Goal: Task Accomplishment & Management: Manage account settings

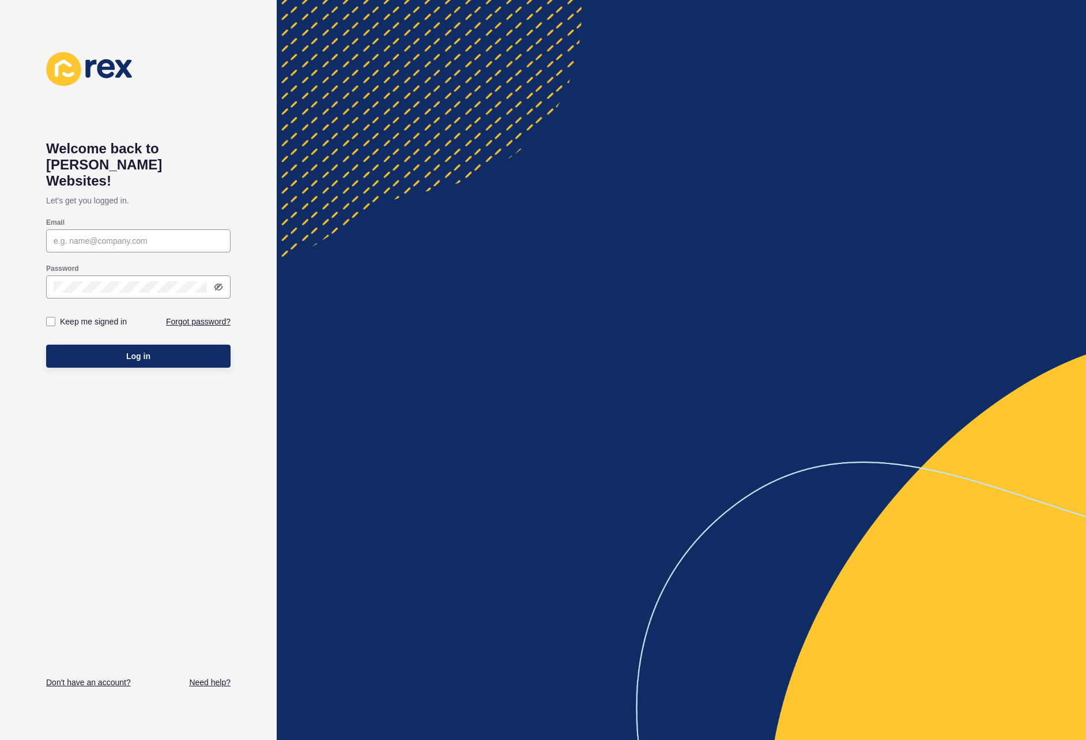
click at [134, 217] on div "Email" at bounding box center [138, 235] width 187 height 37
click at [134, 229] on div at bounding box center [138, 240] width 185 height 23
paste input "[PERSON_NAME][EMAIL_ADDRESS][DOMAIN_NAME]"
type input "[PERSON_NAME][EMAIL_ADDRESS][DOMAIN_NAME]"
click at [106, 316] on label "Keep me signed in" at bounding box center [93, 322] width 67 height 12
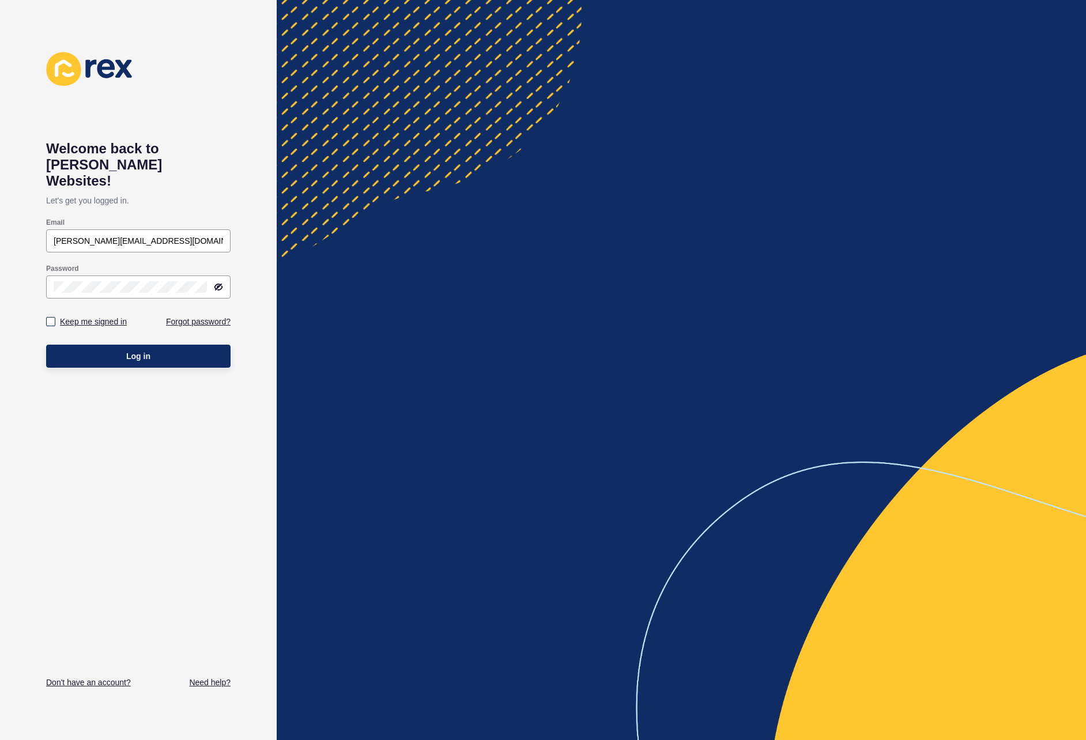
click at [56, 318] on input "Keep me signed in" at bounding box center [51, 321] width 7 height 7
checkbox input "true"
click at [131, 351] on span "Log in" at bounding box center [138, 357] width 24 height 12
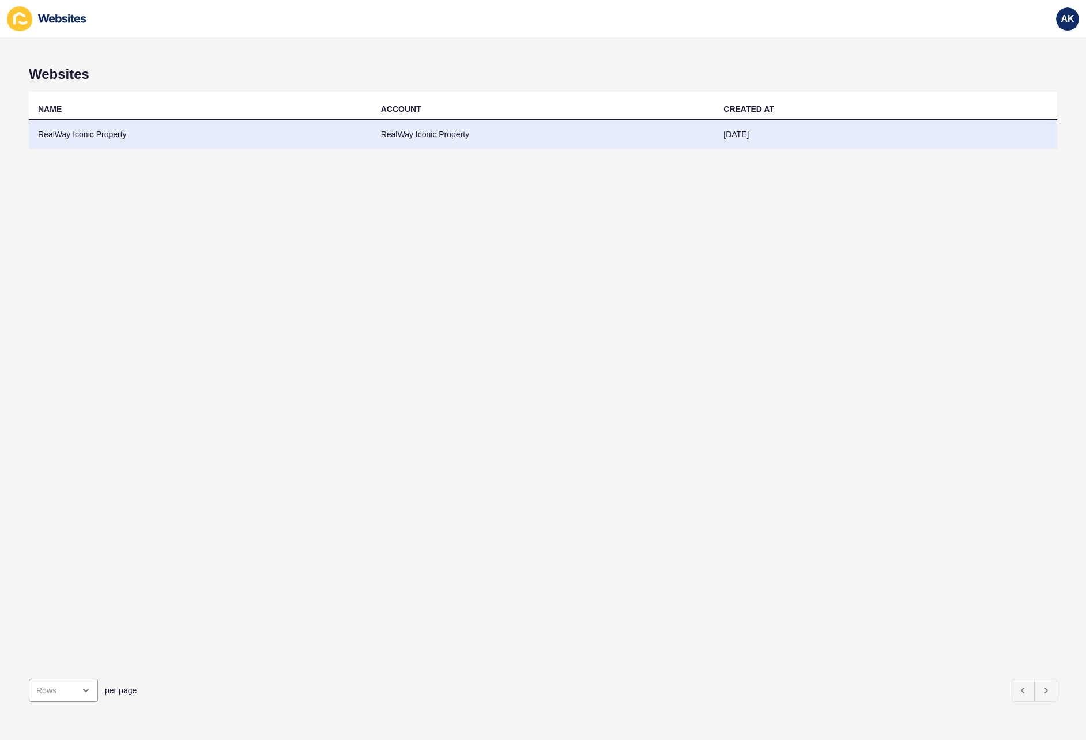
click at [859, 139] on td "[DATE]" at bounding box center [885, 135] width 343 height 28
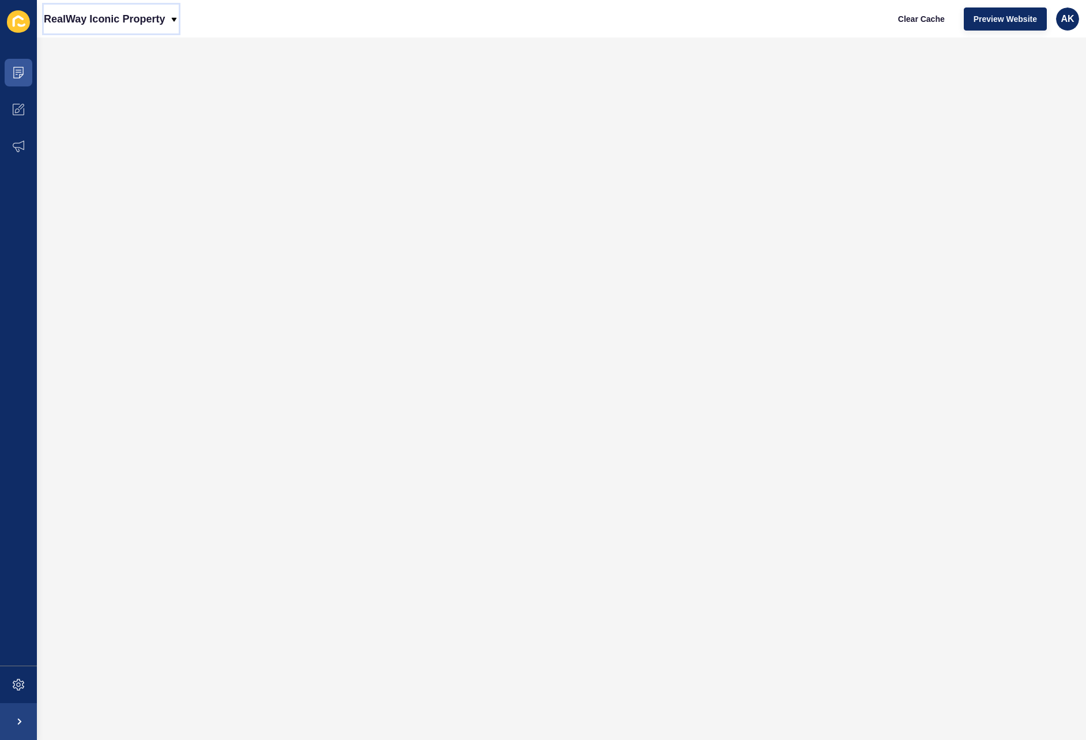
click at [146, 18] on p "RealWay Iconic Property" at bounding box center [104, 19] width 121 height 29
click at [146, 19] on p "RealWay Iconic Property" at bounding box center [104, 19] width 121 height 29
click at [20, 103] on span at bounding box center [18, 109] width 37 height 37
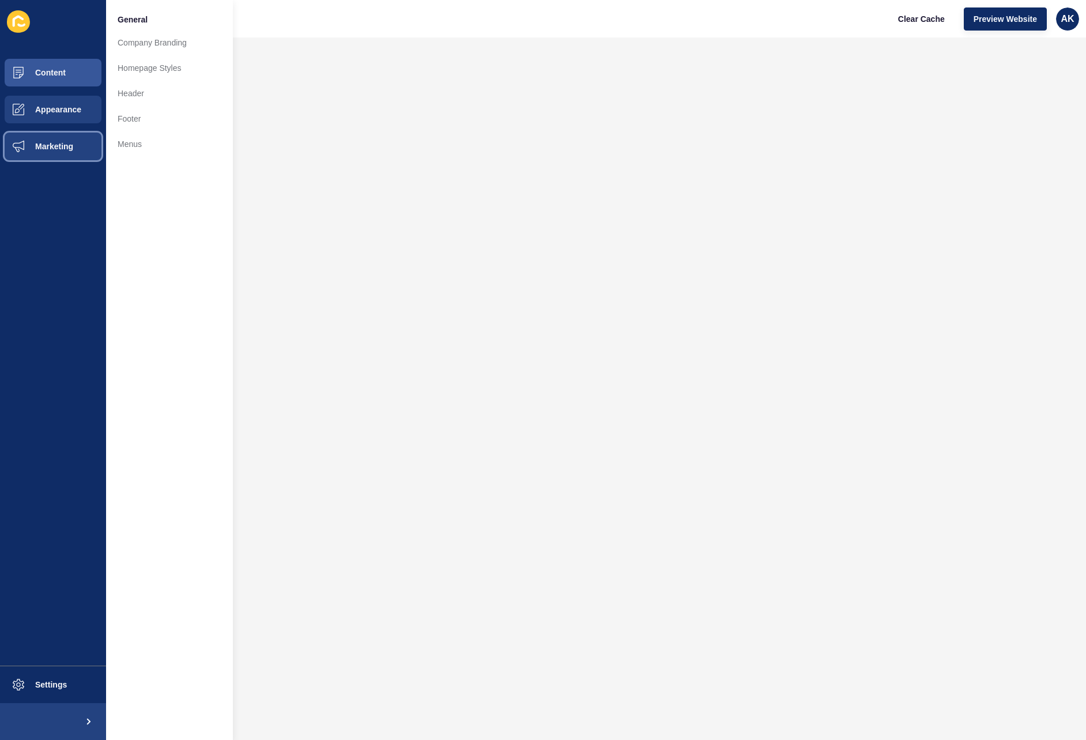
click at [39, 136] on button "Marketing" at bounding box center [53, 146] width 106 height 37
click at [18, 25] on icon at bounding box center [18, 21] width 23 height 22
click at [21, 22] on icon at bounding box center [18, 21] width 23 height 22
click at [77, 112] on span "Appearance" at bounding box center [39, 109] width 83 height 9
click at [75, 77] on button "Content" at bounding box center [53, 72] width 106 height 37
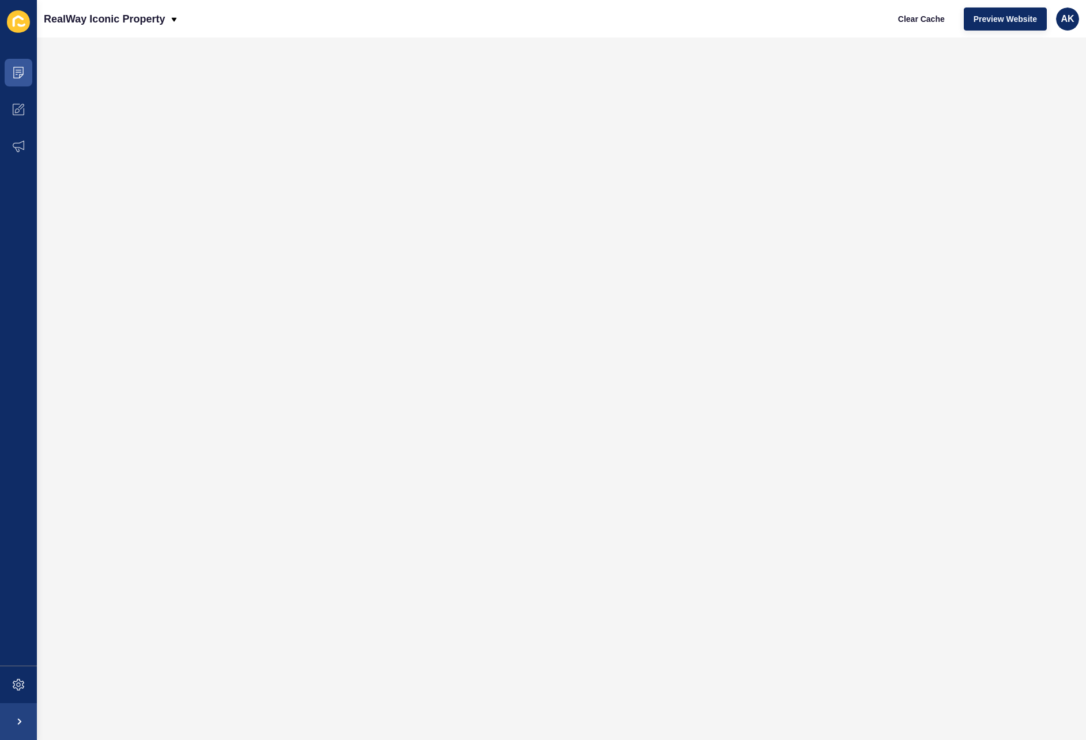
click at [14, 17] on icon at bounding box center [18, 21] width 23 height 22
drag, startPoint x: 25, startPoint y: 109, endPoint x: 24, endPoint y: 130, distance: 21.4
click at [25, 109] on span at bounding box center [18, 109] width 37 height 37
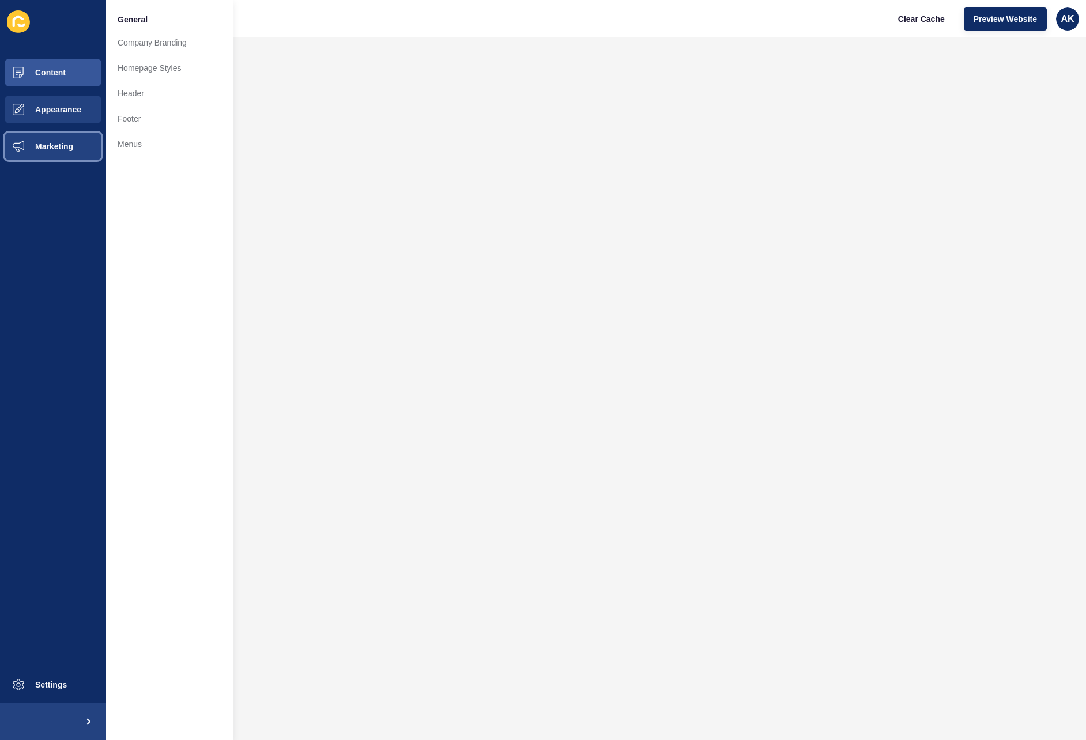
click at [42, 146] on span "Marketing" at bounding box center [35, 146] width 75 height 9
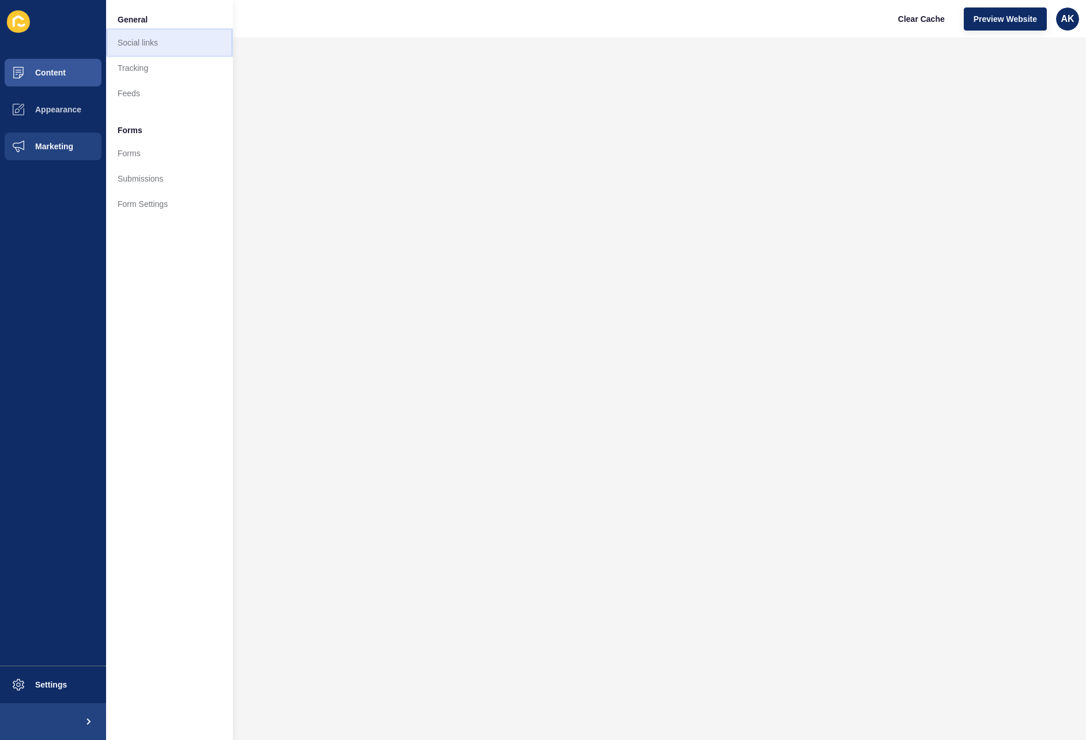
click at [150, 49] on link "Social links" at bounding box center [169, 42] width 127 height 25
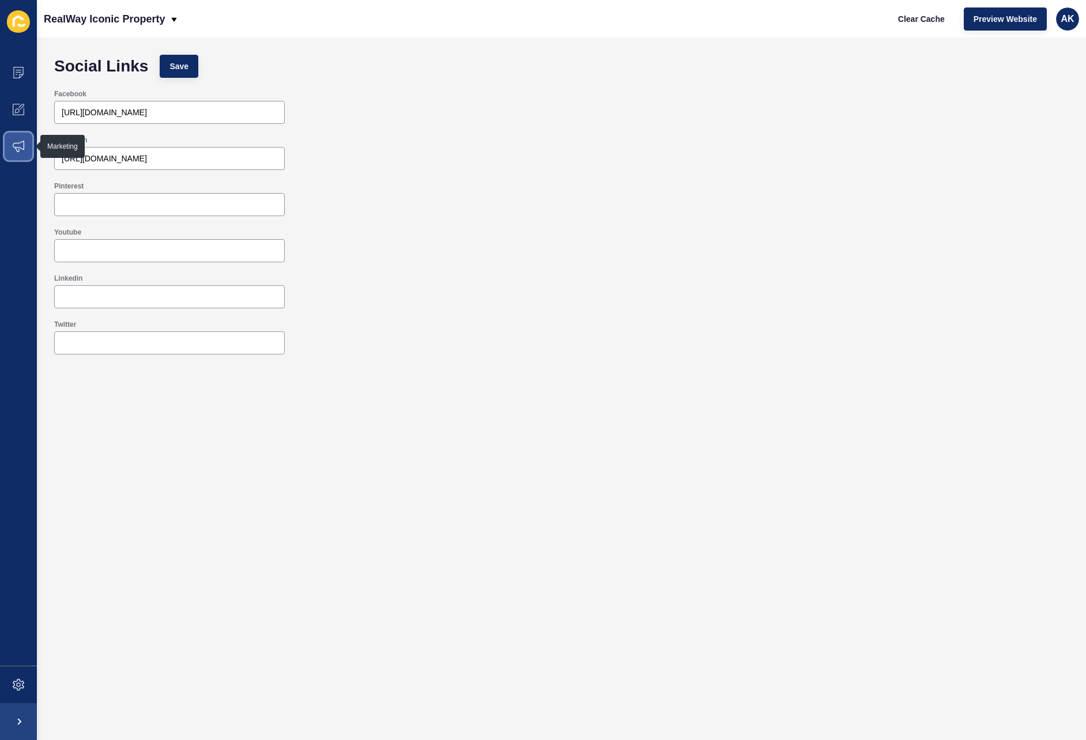
click at [11, 149] on span at bounding box center [18, 146] width 37 height 37
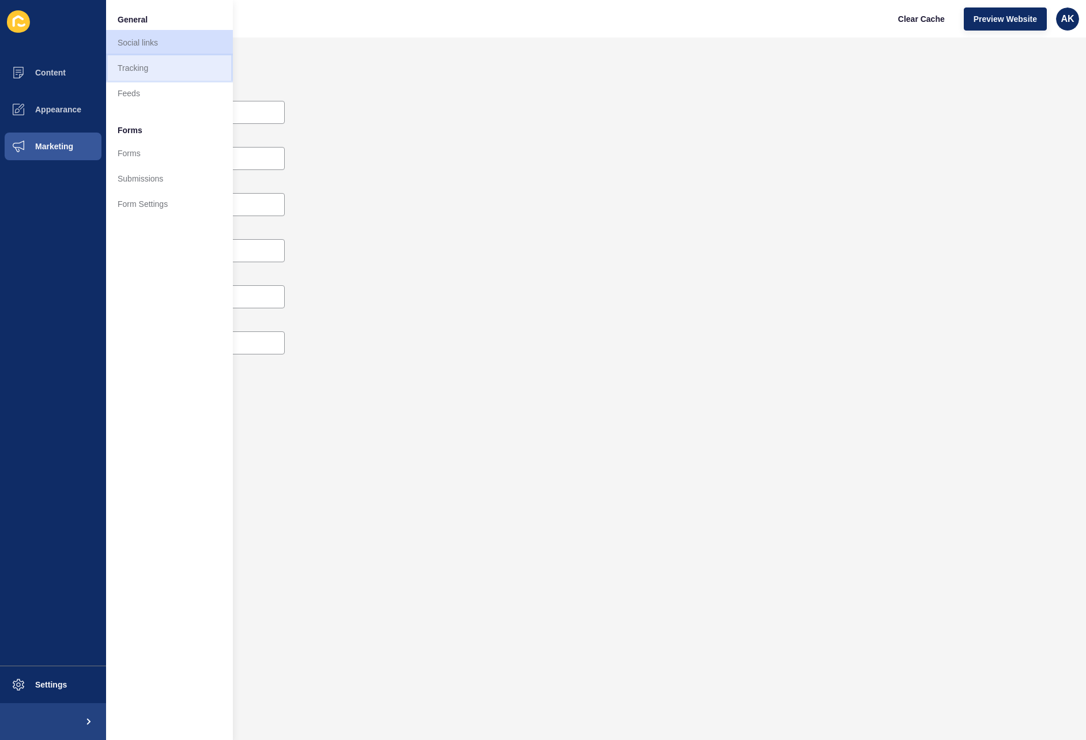
click at [142, 57] on link "Tracking" at bounding box center [169, 67] width 127 height 25
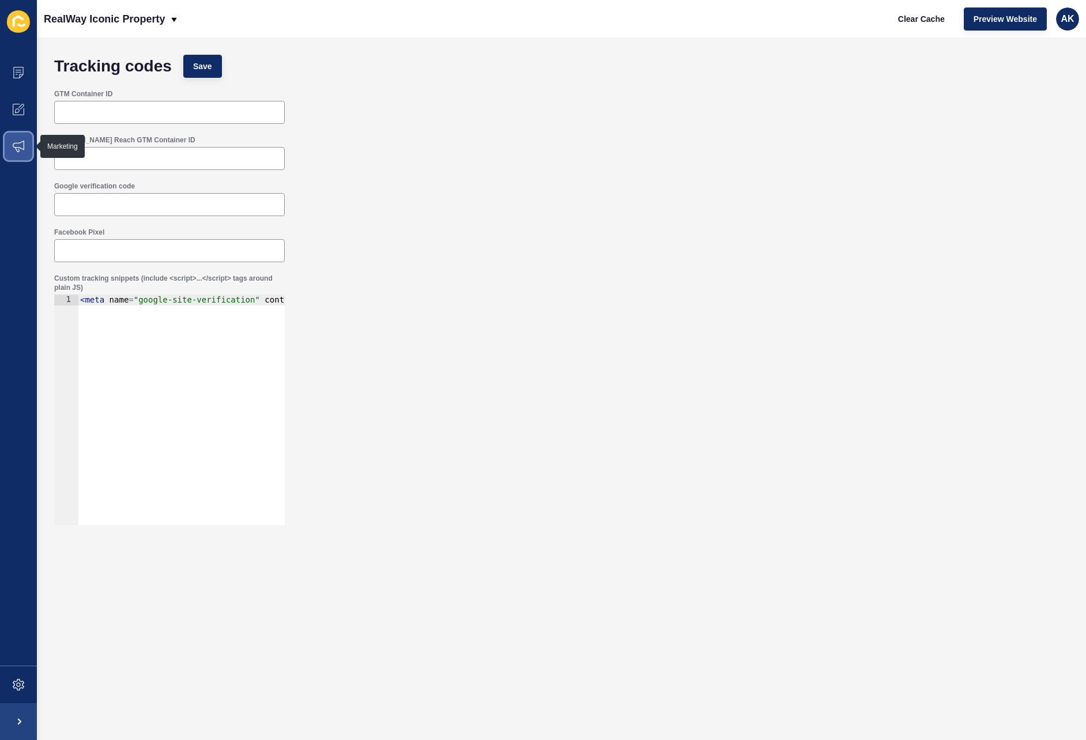
click at [22, 150] on icon at bounding box center [19, 147] width 12 height 12
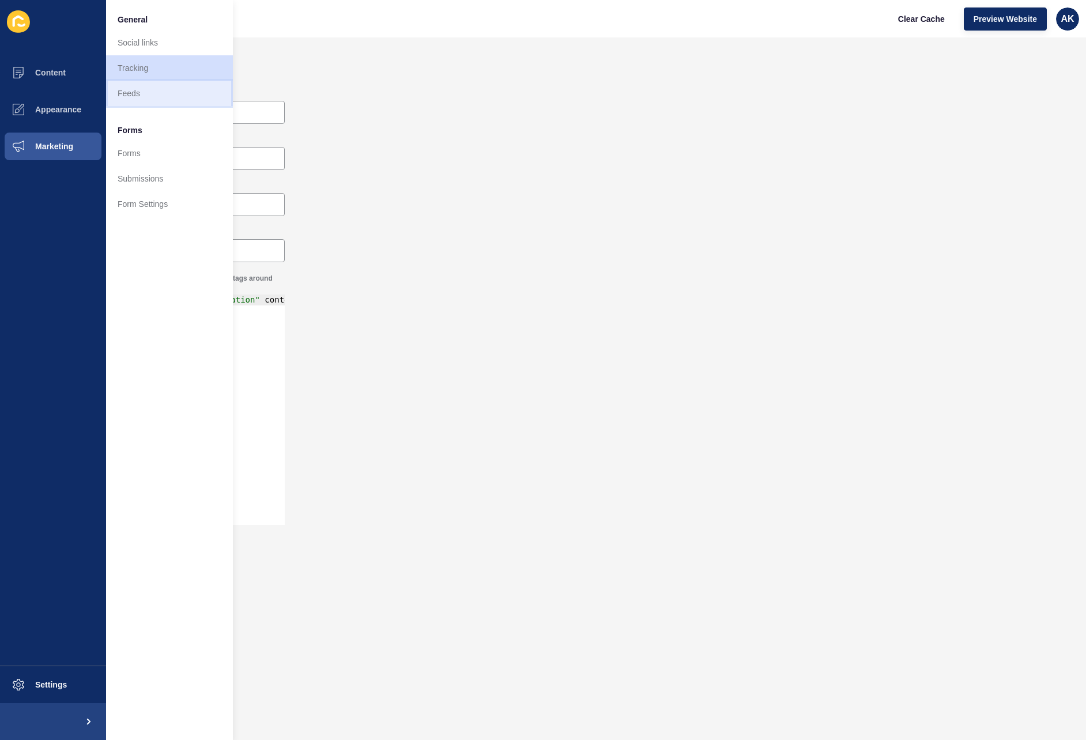
click at [130, 93] on link "Feeds" at bounding box center [169, 93] width 127 height 25
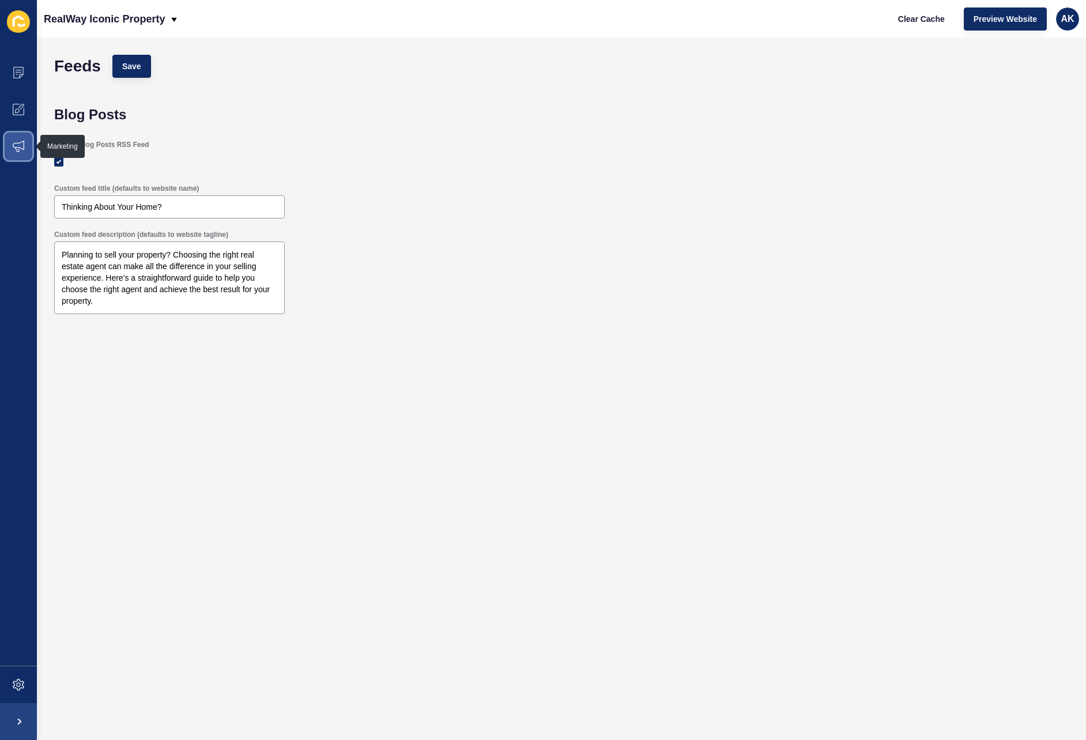
click at [19, 148] on icon at bounding box center [19, 147] width 12 height 12
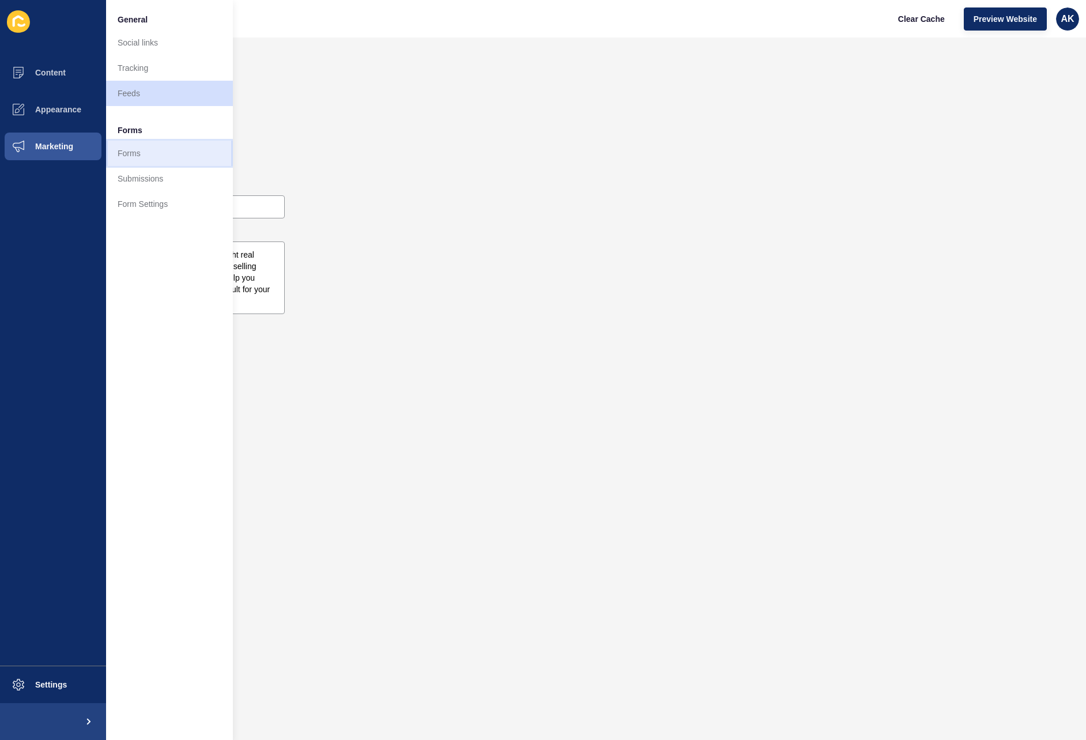
click at [133, 153] on link "Forms" at bounding box center [169, 153] width 127 height 25
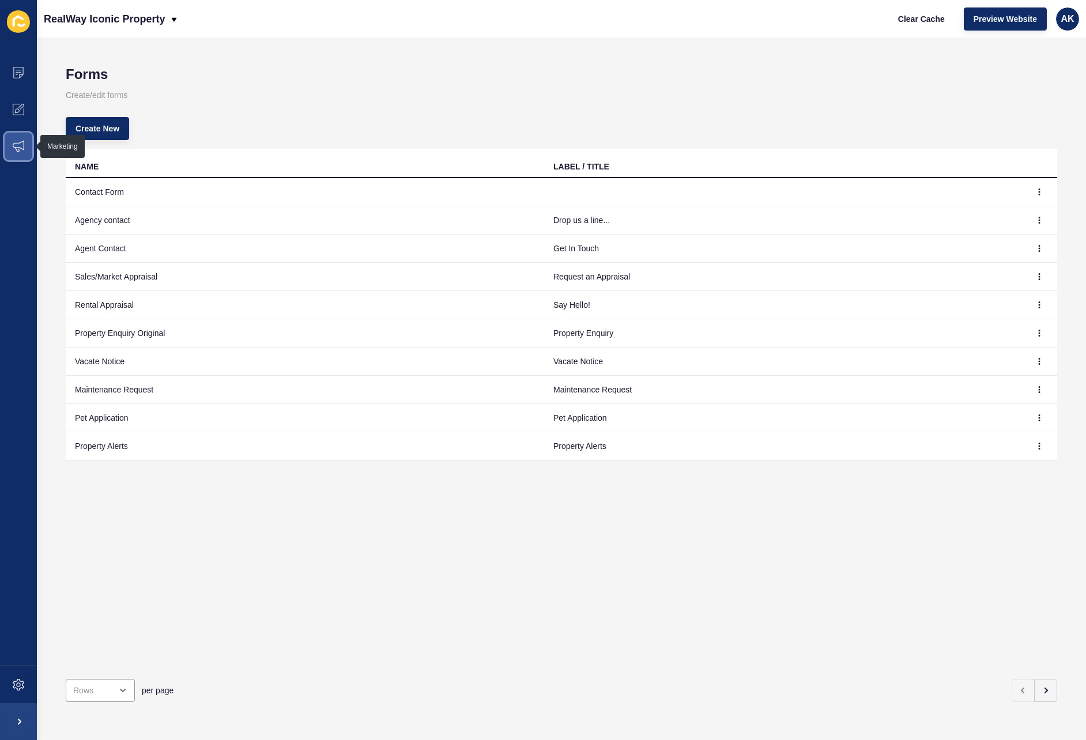
click at [14, 146] on icon at bounding box center [19, 147] width 12 height 12
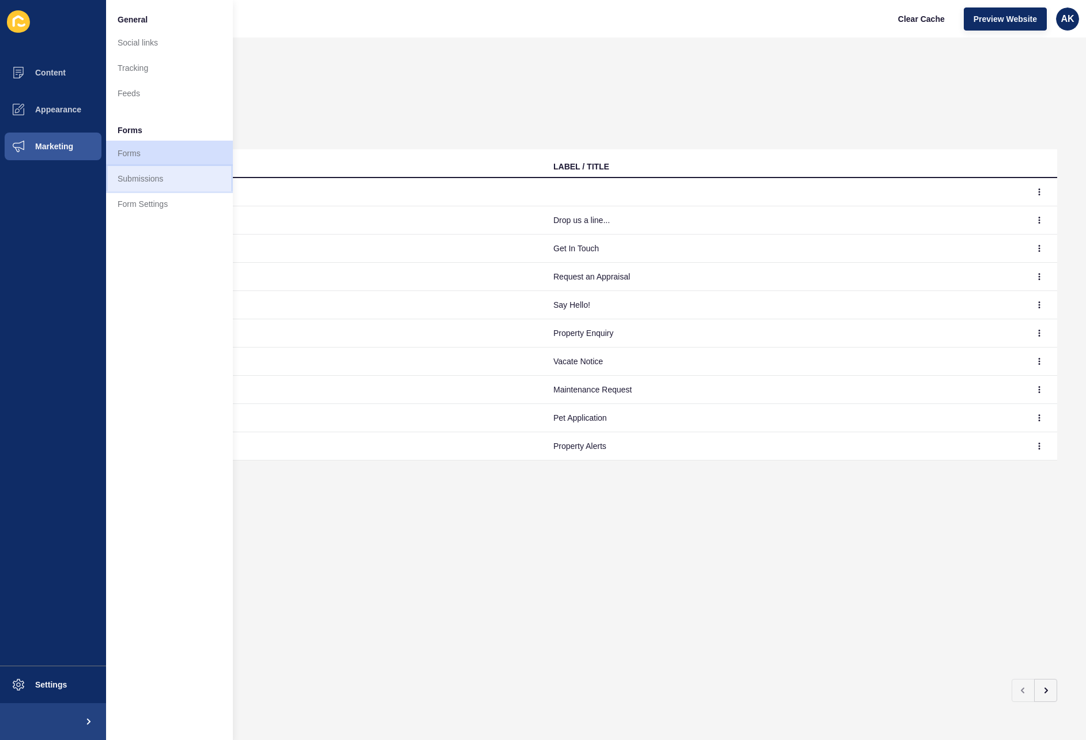
click at [122, 169] on link "Submissions" at bounding box center [169, 178] width 127 height 25
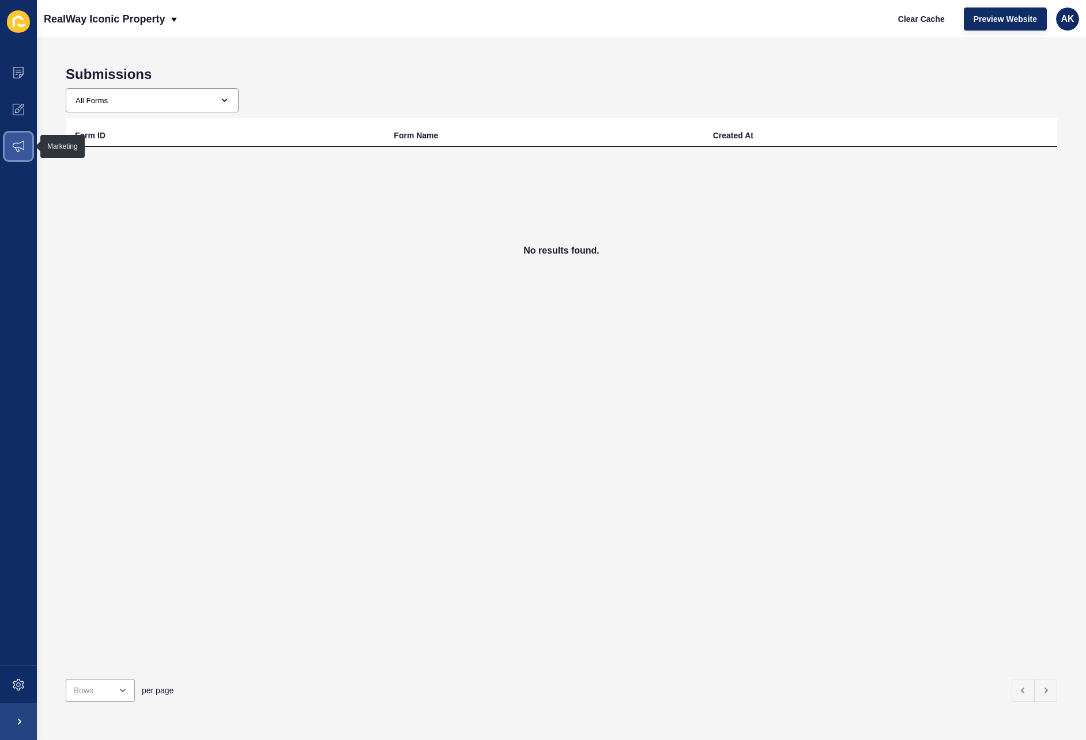
click at [15, 150] on icon at bounding box center [19, 147] width 12 height 12
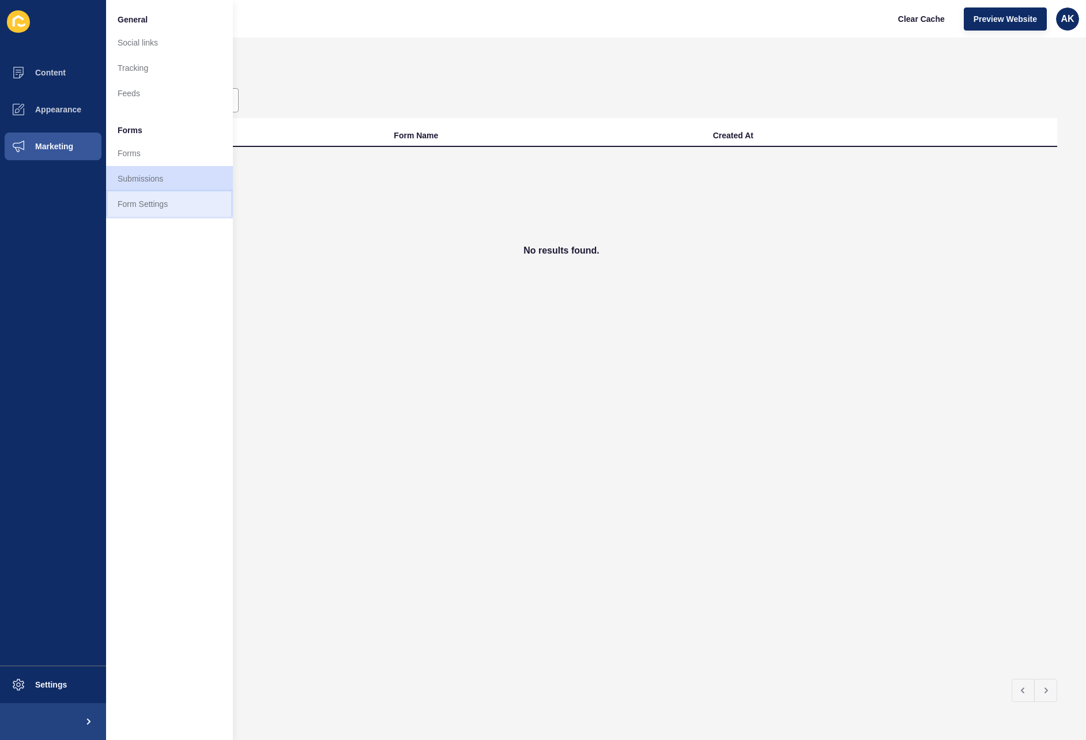
click at [147, 195] on link "Form Settings" at bounding box center [169, 203] width 127 height 25
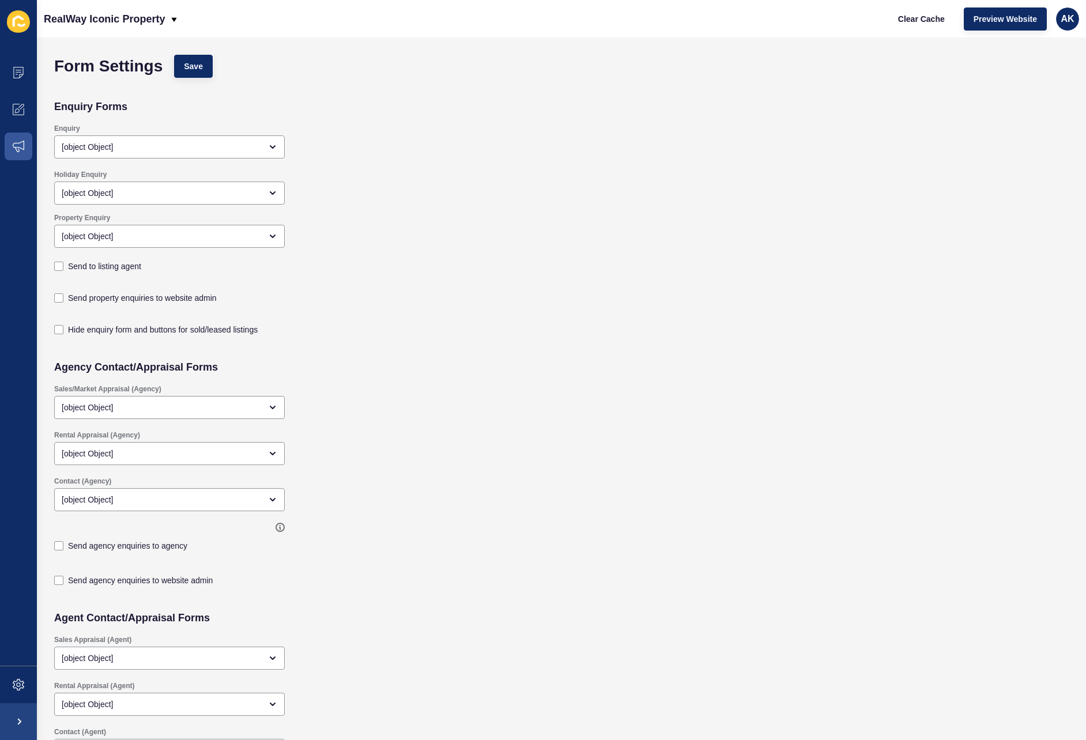
scroll to position [783, 0]
